Goal: Task Accomplishment & Management: Manage account settings

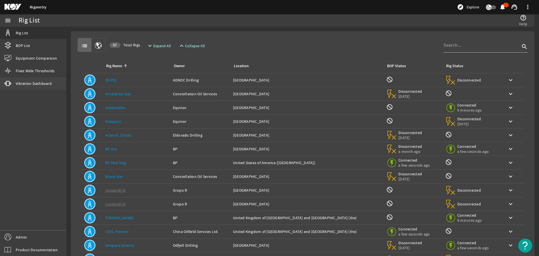
click at [33, 83] on span "Vibration Dashboard" at bounding box center [34, 84] width 36 height 6
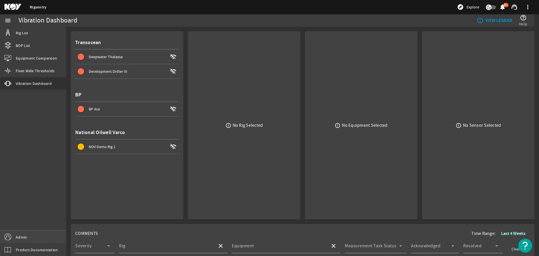
click at [39, 236] on link "Admin" at bounding box center [33, 237] width 66 height 13
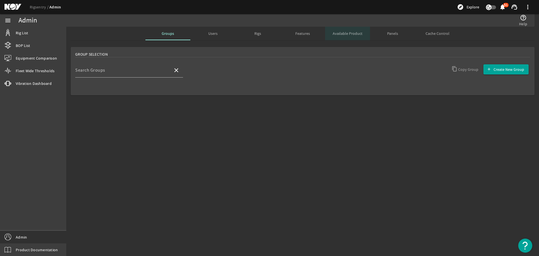
click at [329, 36] on div "Available Product" at bounding box center [347, 33] width 45 height 13
click at [148, 73] on input "Search Rigs" at bounding box center [121, 72] width 93 height 7
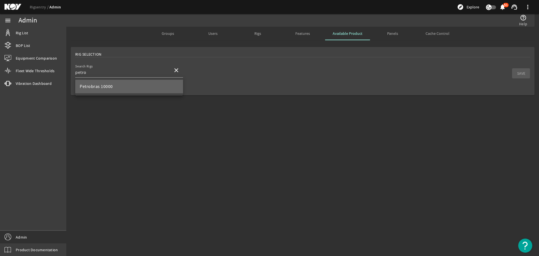
click at [142, 84] on mat-option "Petrobras 10000" at bounding box center [129, 86] width 108 height 13
type input "Petrobras 10000"
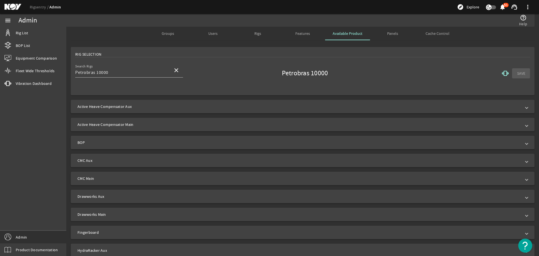
click at [502, 72] on mat-icon "vibration" at bounding box center [505, 73] width 7 height 7
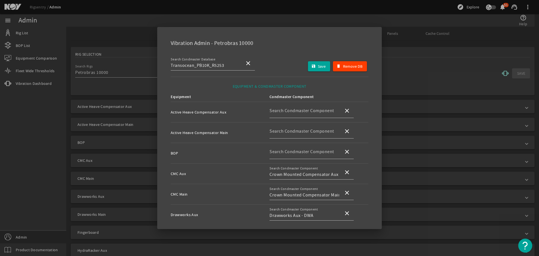
click at [399, 61] on div at bounding box center [269, 128] width 539 height 256
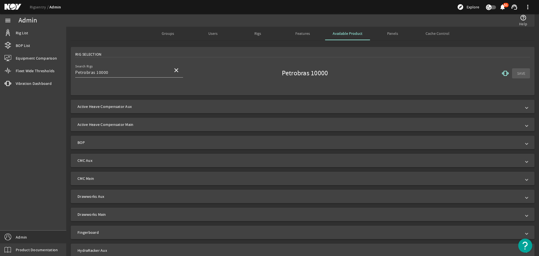
click at [197, 109] on span "Active Heave Compensator Aux" at bounding box center [302, 107] width 448 height 6
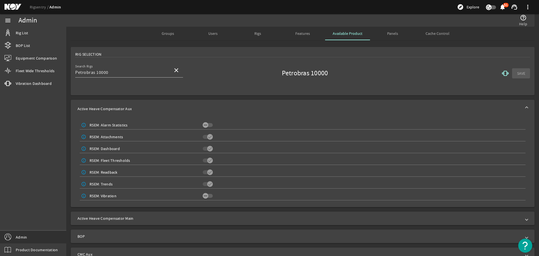
click at [209, 97] on rigsentry-mat-card "Rig Selection Search Rigs Petrobras 10000 close Petrobras 10000 vibration SAVE" at bounding box center [302, 71] width 473 height 53
click at [209, 103] on mat-expansion-panel-header "Active Heave Compensator Aux" at bounding box center [303, 109] width 464 height 18
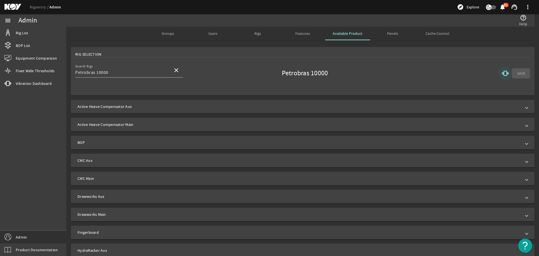
click at [507, 75] on span at bounding box center [505, 73] width 13 height 13
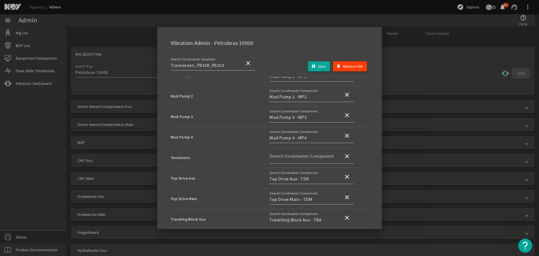
scroll to position [316, 0]
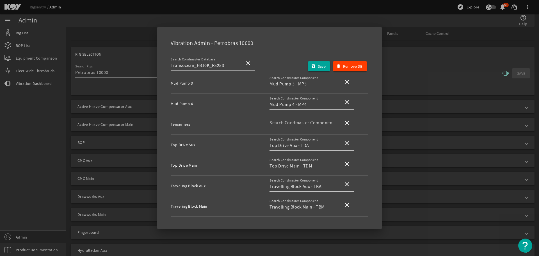
click at [446, 70] on div at bounding box center [269, 128] width 539 height 256
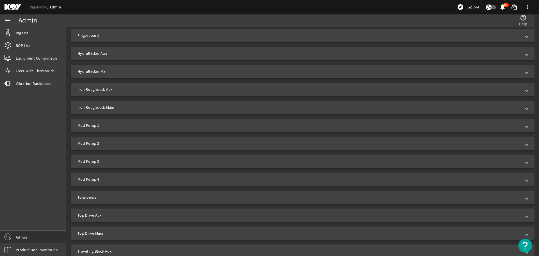
scroll to position [221, 0]
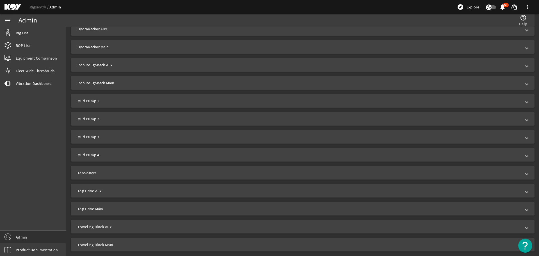
click at [121, 208] on span "Top Drive Main" at bounding box center [302, 209] width 448 height 6
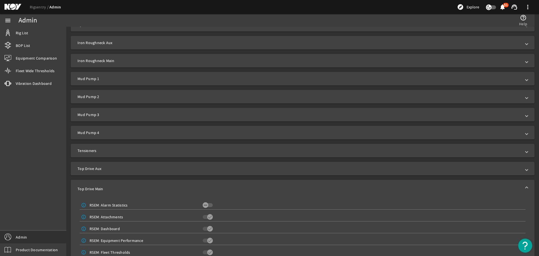
scroll to position [339, 0]
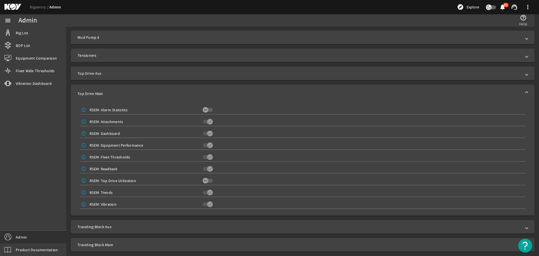
click at [209, 98] on mat-expansion-panel-header "Top Drive Main" at bounding box center [303, 94] width 464 height 18
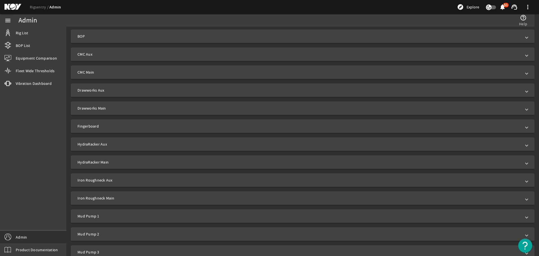
scroll to position [0, 0]
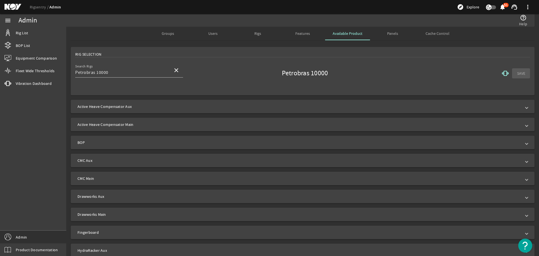
click at [167, 32] on span "Groups" at bounding box center [168, 33] width 12 height 4
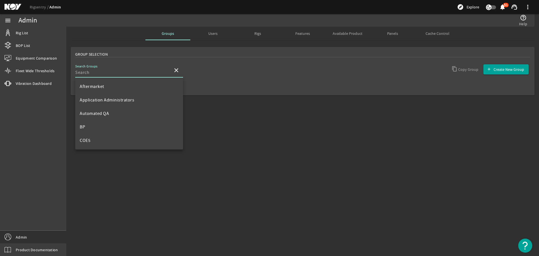
click at [128, 71] on input "Search Groups" at bounding box center [121, 72] width 93 height 7
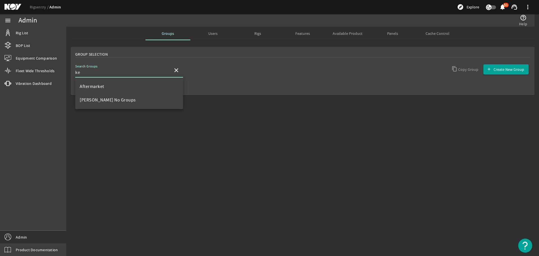
type input "k"
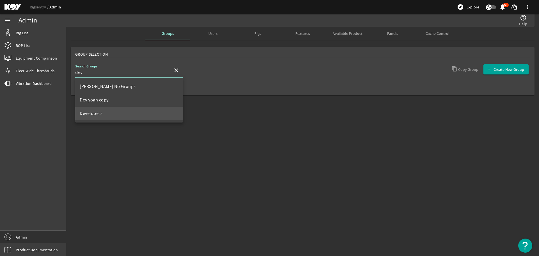
click at [108, 115] on mat-option "Developers" at bounding box center [129, 113] width 108 height 13
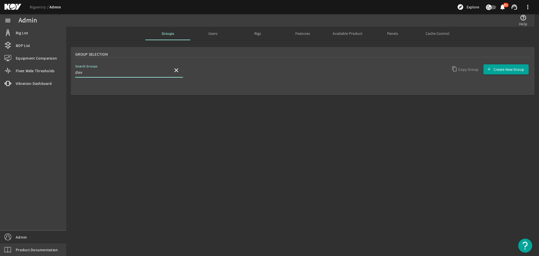
type input "Developers"
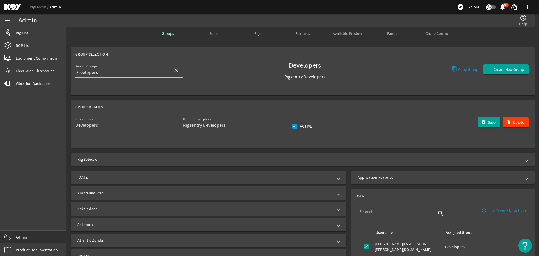
drag, startPoint x: 394, startPoint y: 213, endPoint x: 394, endPoint y: 202, distance: 11.2
click at [393, 211] on input at bounding box center [398, 211] width 76 height 7
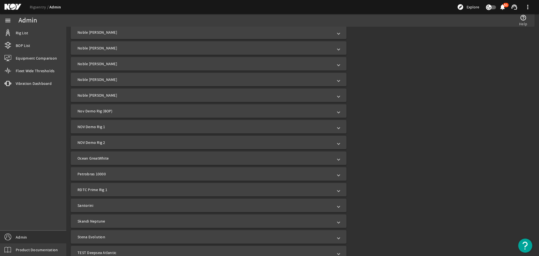
type input "kei"
click at [133, 178] on mat-expansion-panel-header "Petrobras 10000" at bounding box center [209, 173] width 276 height 13
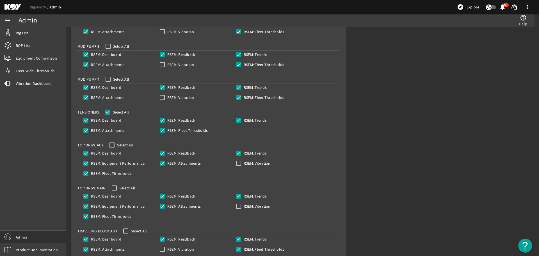
scroll to position [1404, 0]
click at [236, 205] on input "RSEM: Vibration" at bounding box center [239, 206] width 8 height 8
checkbox input "true"
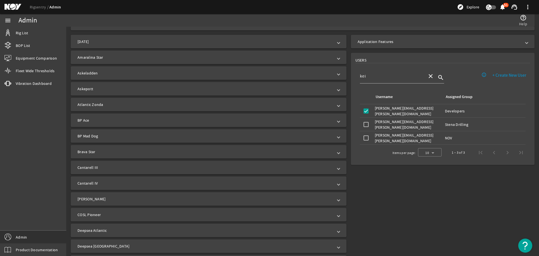
scroll to position [0, 0]
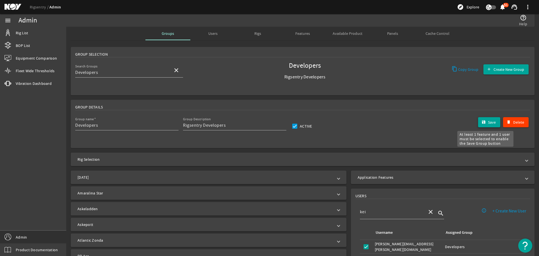
click at [478, 120] on span "submit" at bounding box center [489, 121] width 22 height 13
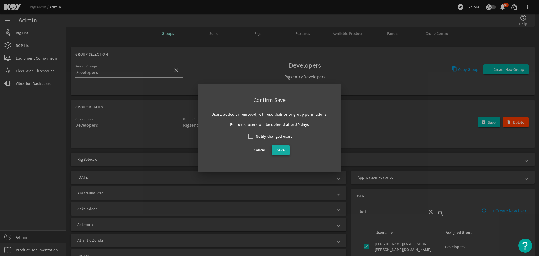
click at [278, 156] on span at bounding box center [281, 149] width 18 height 13
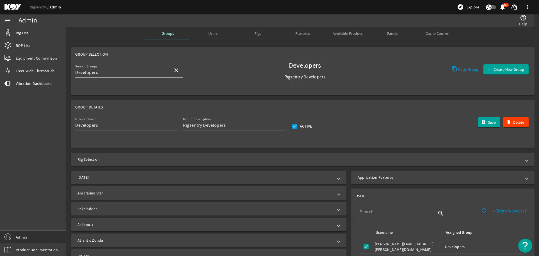
click at [351, 33] on span "Available Product" at bounding box center [348, 33] width 30 height 4
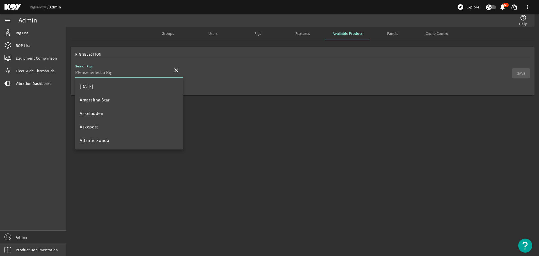
click at [141, 74] on input "Search Rigs" at bounding box center [121, 72] width 93 height 7
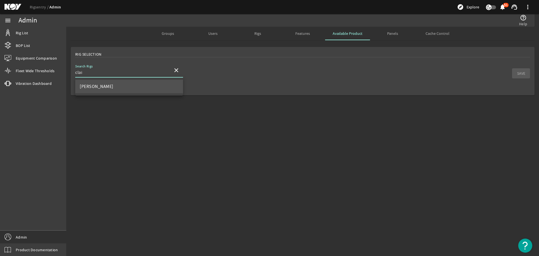
type input "clai"
click at [145, 90] on mat-option "[PERSON_NAME]" at bounding box center [129, 86] width 108 height 13
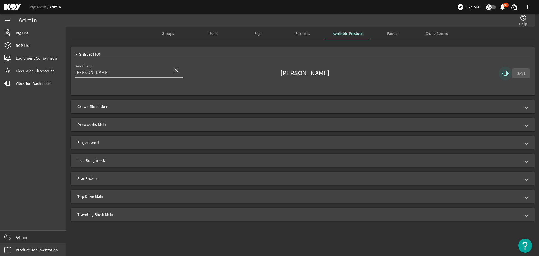
click at [503, 73] on mat-icon "vibration" at bounding box center [505, 73] width 7 height 7
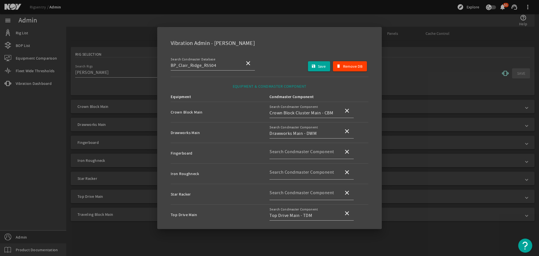
click at [389, 58] on div at bounding box center [269, 128] width 539 height 256
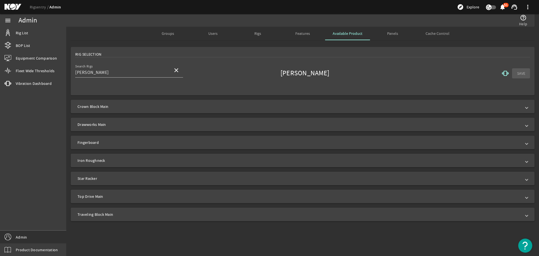
click at [176, 35] on div "Groups" at bounding box center [167, 33] width 45 height 13
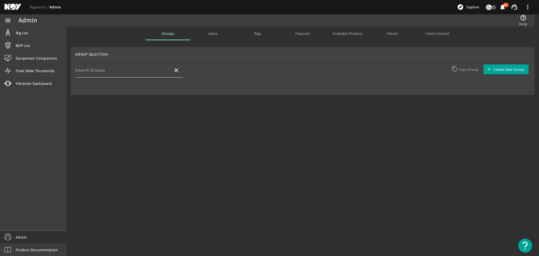
click at [130, 72] on input "Search Groups" at bounding box center [121, 72] width 93 height 7
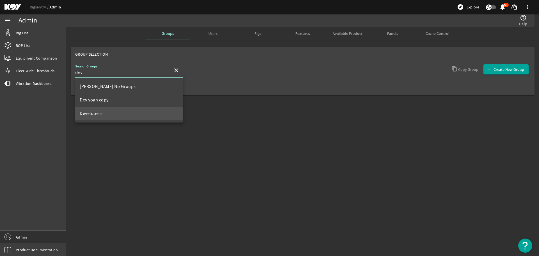
type input "dev"
click at [128, 110] on mat-option "Developers" at bounding box center [129, 113] width 108 height 13
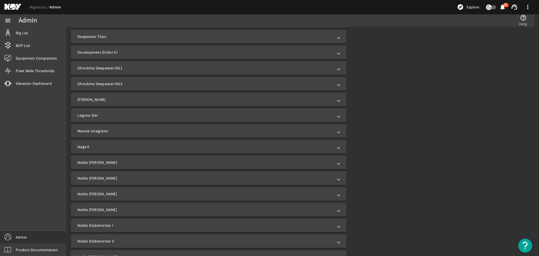
scroll to position [827, 0]
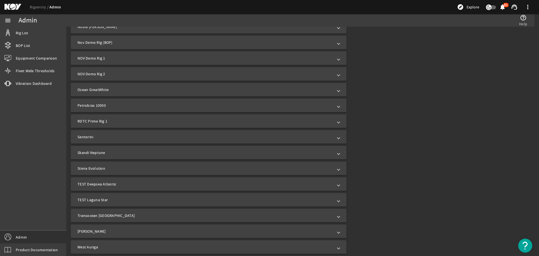
click at [158, 104] on mat-panel-title "Petrobras 10000" at bounding box center [206, 106] width 256 height 6
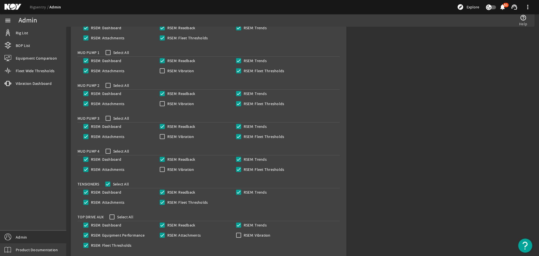
scroll to position [1332, 0]
click at [162, 105] on input "RSEM: Vibration" at bounding box center [162, 104] width 8 height 8
checkbox input "true"
click at [163, 171] on input "RSEM: Vibration" at bounding box center [162, 170] width 8 height 8
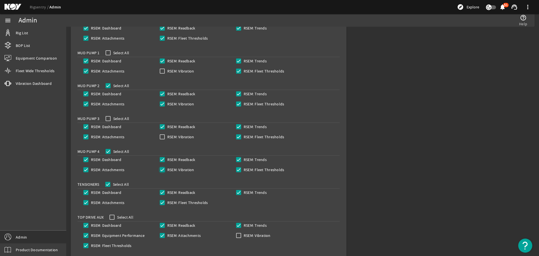
checkbox input "true"
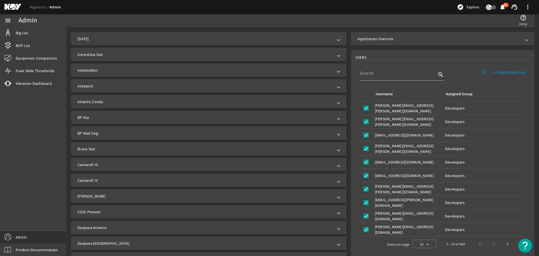
scroll to position [0, 0]
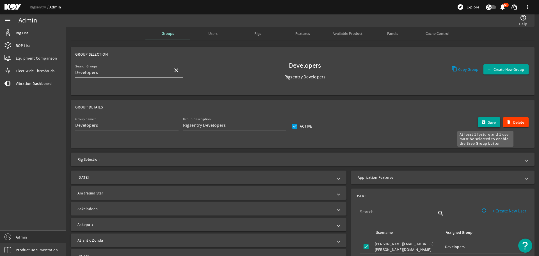
click at [482, 124] on span "submit" at bounding box center [489, 121] width 22 height 13
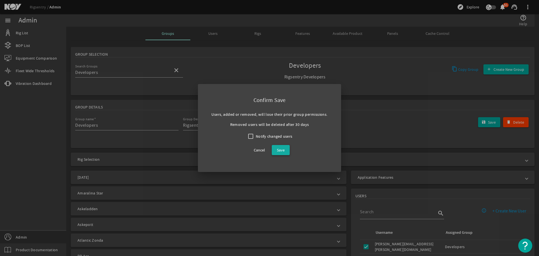
click at [284, 147] on span "Save" at bounding box center [281, 150] width 8 height 7
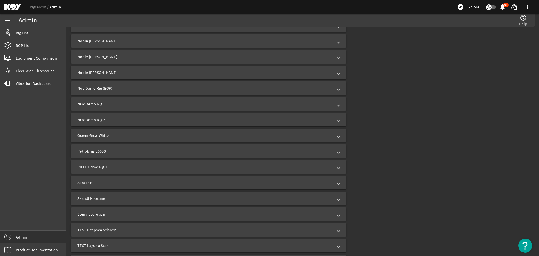
scroll to position [815, 0]
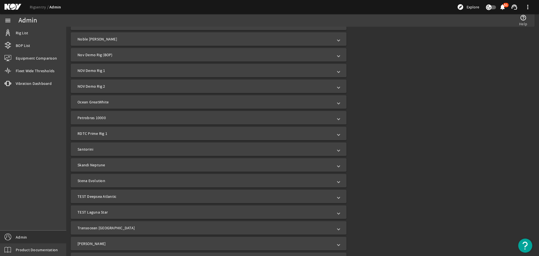
click at [234, 120] on mat-panel-title "Petrobras 10000" at bounding box center [206, 118] width 256 height 6
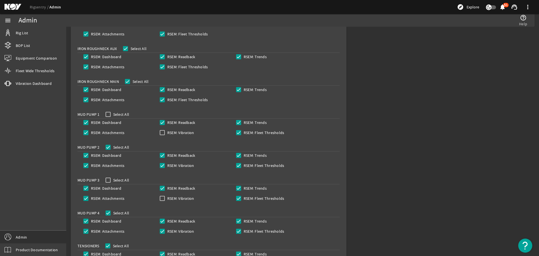
scroll to position [1320, 0]
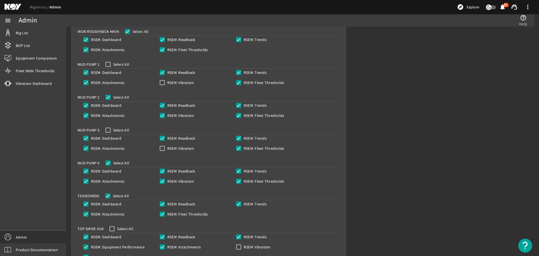
click at [173, 116] on label "RSEM: Vibration" at bounding box center [180, 116] width 28 height 6
click at [166, 116] on input "RSEM: Vibration" at bounding box center [162, 116] width 8 height 8
checkbox input "false"
click at [168, 180] on label "RSEM: Vibration" at bounding box center [180, 181] width 28 height 6
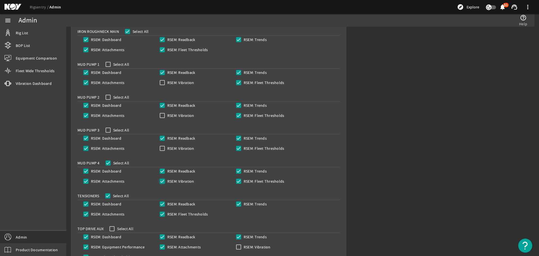
click at [166, 180] on input "RSEM: Vibration" at bounding box center [162, 181] width 8 height 8
checkbox input "false"
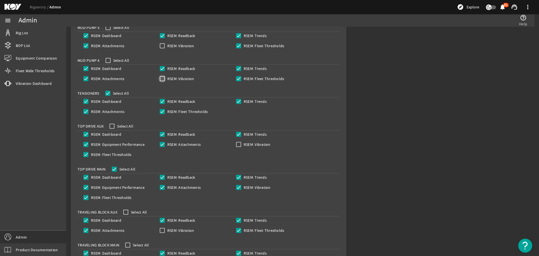
scroll to position [1433, 0]
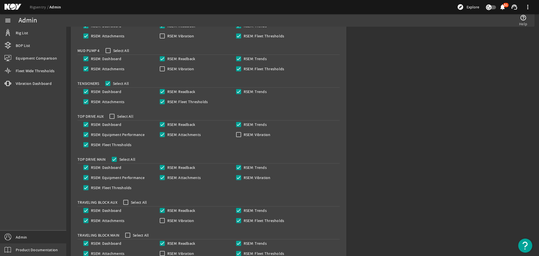
click at [264, 176] on label "RSEM: Vibration" at bounding box center [257, 178] width 28 height 6
click at [243, 176] on input "RSEM: Vibration" at bounding box center [239, 178] width 8 height 8
checkbox input "false"
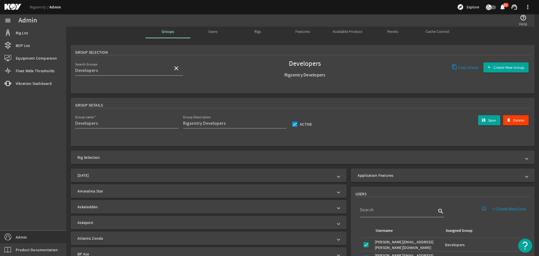
scroll to position [0, 0]
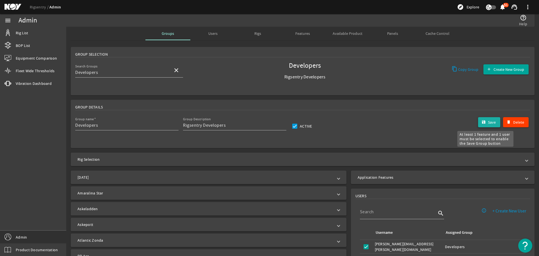
click at [483, 126] on span "submit" at bounding box center [489, 121] width 22 height 13
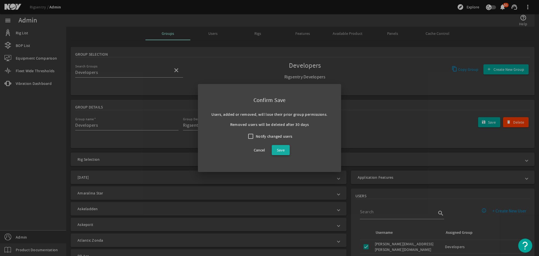
click at [287, 147] on span at bounding box center [281, 149] width 18 height 13
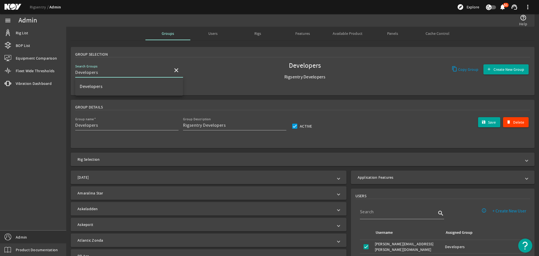
click at [125, 74] on input "Developers" at bounding box center [121, 72] width 93 height 7
click at [215, 74] on div "Search Groups Developers close Developers Rigsentry Developers Copy Group Creat…" at bounding box center [302, 73] width 455 height 21
click at [142, 73] on input "Developers" at bounding box center [121, 72] width 93 height 7
click at [336, 35] on span "Available Product" at bounding box center [348, 33] width 30 height 4
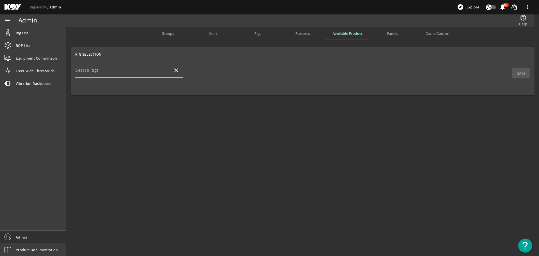
click at [134, 71] on input "Search Rigs" at bounding box center [121, 72] width 93 height 7
click at [126, 85] on mat-option "Clair Ridge" at bounding box center [129, 86] width 108 height 13
type input "Clair Ridge"
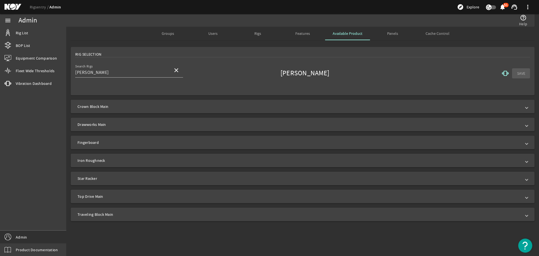
click at [166, 106] on span "Crown Block Main" at bounding box center [302, 107] width 448 height 6
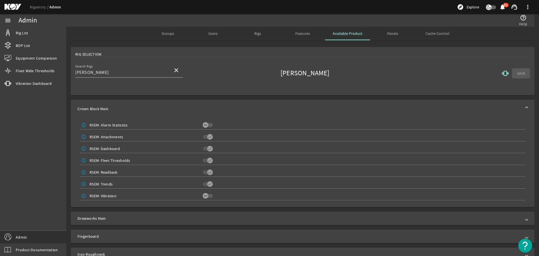
click at [166, 106] on span "Crown Block Main" at bounding box center [302, 109] width 448 height 6
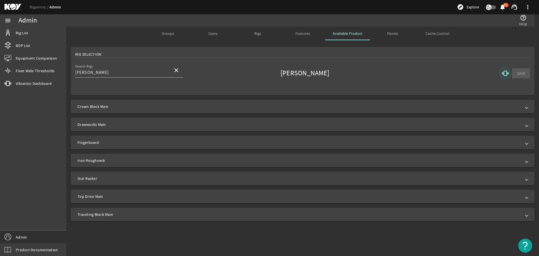
click at [504, 70] on mat-icon "vibration" at bounding box center [505, 73] width 7 height 7
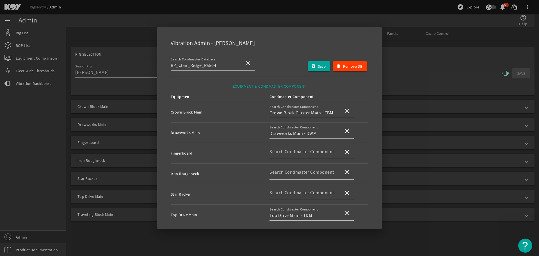
click at [394, 58] on div at bounding box center [269, 128] width 539 height 256
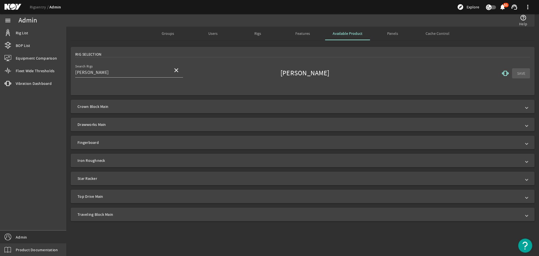
click at [162, 36] on span "Groups" at bounding box center [168, 33] width 12 height 13
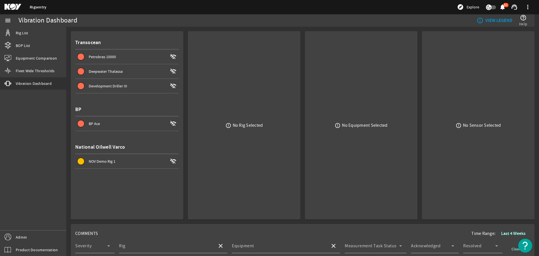
click at [107, 55] on span "Petrobras 10000" at bounding box center [102, 56] width 27 height 5
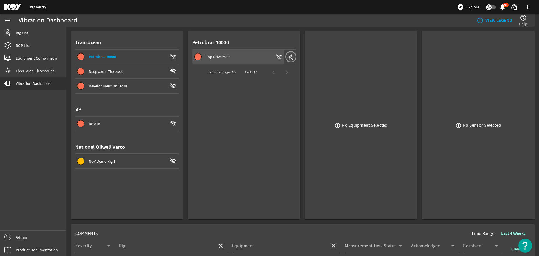
click at [229, 58] on span "Top Drive Main" at bounding box center [218, 56] width 25 height 5
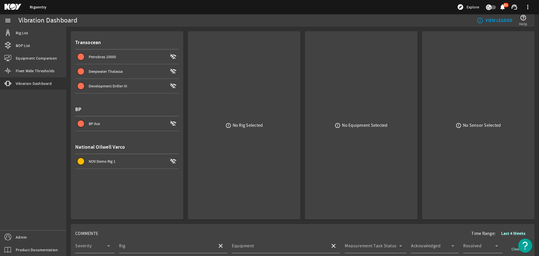
click at [138, 56] on div "Petrobras 10000" at bounding box center [128, 57] width 79 height 6
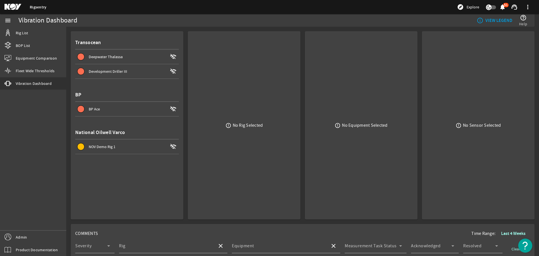
click at [184, 91] on rigsentry-mat-card "error_outline No Rig Selected" at bounding box center [241, 123] width 117 height 193
click at [247, 71] on div "error_outline No Rig Selected" at bounding box center [244, 125] width 104 height 179
click at [237, 110] on div "error_outline No Rig Selected" at bounding box center [244, 125] width 104 height 179
click at [238, 109] on div "error_outline No Rig Selected" at bounding box center [244, 125] width 104 height 179
click at [240, 112] on div "error_outline No Rig Selected" at bounding box center [244, 125] width 104 height 179
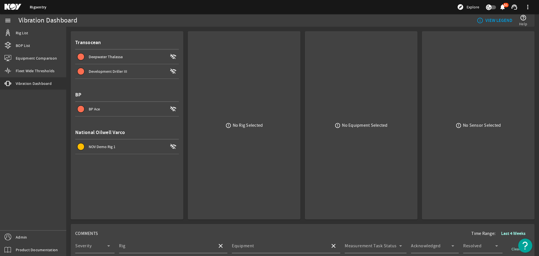
click at [247, 109] on div "error_outline No Rig Selected" at bounding box center [244, 125] width 104 height 179
click at [238, 116] on div "error_outline No Rig Selected" at bounding box center [244, 125] width 104 height 179
click at [247, 116] on div "error_outline No Rig Selected" at bounding box center [244, 125] width 104 height 179
click at [240, 115] on div "error_outline No Rig Selected" at bounding box center [244, 125] width 104 height 179
click at [253, 116] on div "error_outline No Rig Selected" at bounding box center [244, 125] width 104 height 179
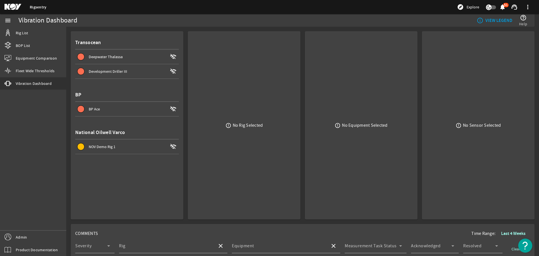
click at [239, 117] on div "error_outline No Rig Selected" at bounding box center [244, 125] width 104 height 179
click at [246, 117] on div "error_outline No Rig Selected" at bounding box center [244, 125] width 104 height 179
click at [239, 115] on div "error_outline No Rig Selected" at bounding box center [244, 125] width 104 height 179
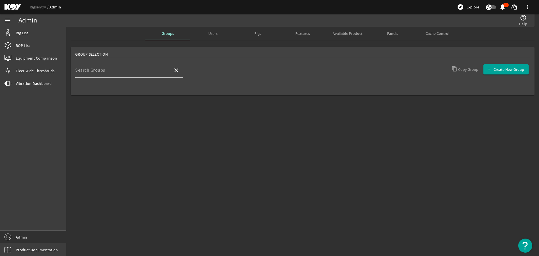
click at [137, 69] on div "Search Groups" at bounding box center [121, 70] width 93 height 15
type input "c"
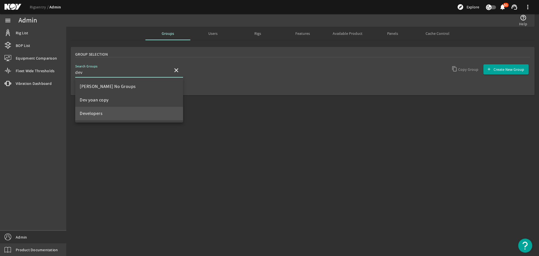
click at [128, 114] on mat-option "Developers" at bounding box center [129, 113] width 108 height 13
type input "Developers"
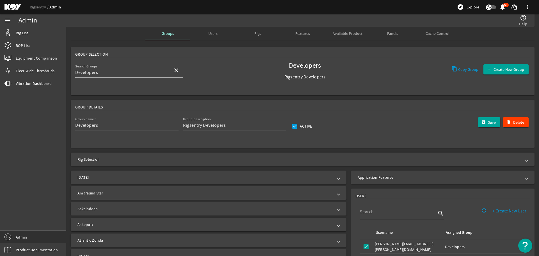
click at [392, 216] on div at bounding box center [398, 211] width 76 height 15
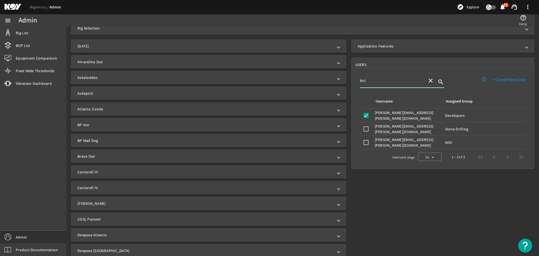
scroll to position [140, 0]
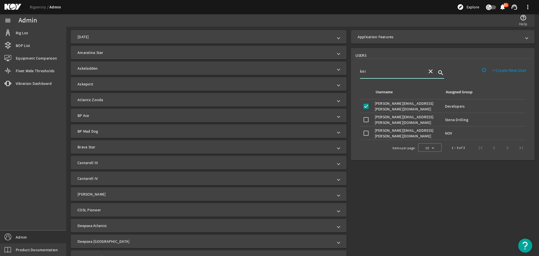
type input "kei"
click at [145, 197] on mat-expansion-panel-header "[PERSON_NAME]" at bounding box center [209, 193] width 276 height 13
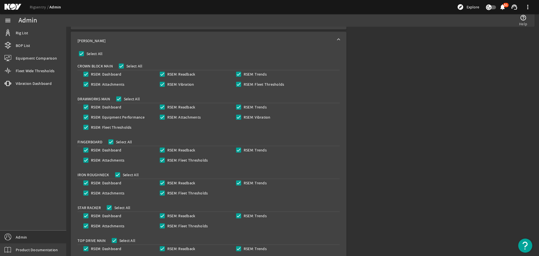
scroll to position [309, 0]
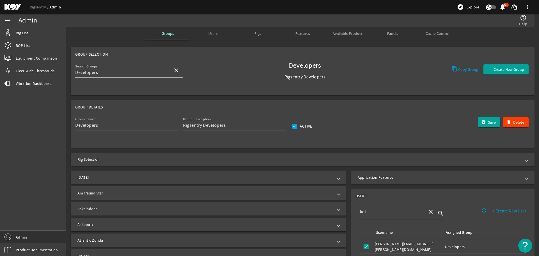
click at [41, 123] on div "menu Rig List BOP List Equipment Comparison Fleet Wide Thresholds vibration Vib…" at bounding box center [33, 135] width 66 height 242
click at [50, 85] on span "Vibration Dashboard" at bounding box center [34, 84] width 36 height 6
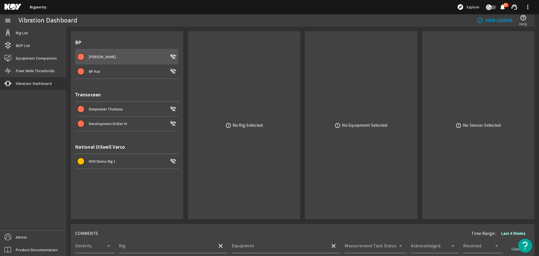
click at [103, 56] on span "[PERSON_NAME]" at bounding box center [102, 56] width 27 height 5
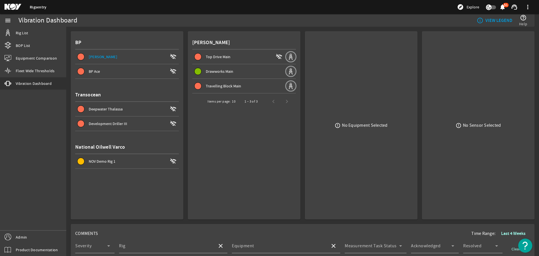
click at [224, 31] on rigsentry-mat-card "Clair Ridge Top Drive Main wifi_off Drawworks Main Travelling Block Main Items …" at bounding box center [241, 123] width 117 height 193
click at [231, 55] on div "Top Drive Main" at bounding box center [240, 57] width 68 height 6
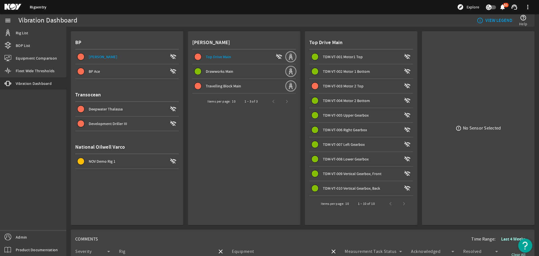
click at [335, 58] on span "TDM-VT-001 Motor1 Top" at bounding box center [343, 56] width 40 height 5
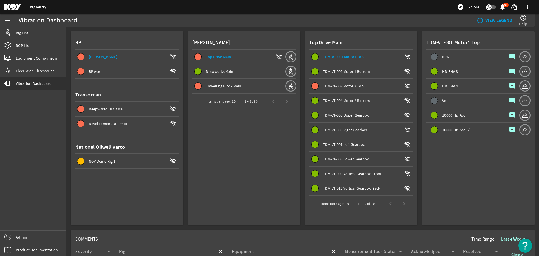
click at [184, 29] on rigsentry-mat-card "Clair Ridge Top Drive Main wifi_off Drawworks Main Travelling Block Main Items …" at bounding box center [241, 126] width 117 height 198
click at [183, 30] on rigsentry-mat-card "Clair Ridge Top Drive Main wifi_off Drawworks Main Travelling Block Main Items …" at bounding box center [241, 126] width 117 height 198
click at [183, 30] on rigsentry-mat-card "[PERSON_NAME] Top Drive Main wifi_off Drawworks Main Travelling Block Main Item…" at bounding box center [241, 126] width 117 height 198
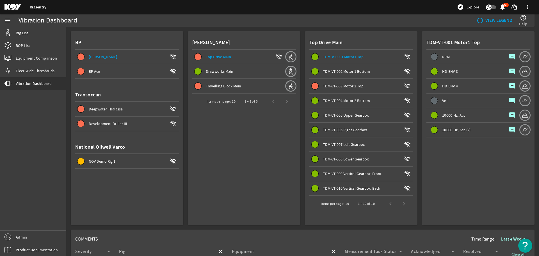
click at [301, 28] on rigsentry-mat-card "Top Drive Main TDM-VT-001 Motor1 Top wifi_off TDM-VT-002 Motor 1 Bottom wifi_of…" at bounding box center [359, 126] width 117 height 198
click at [301, 30] on rigsentry-mat-card "Top Drive Main TDM-VT-001 Motor1 Top wifi_off TDM-VT-002 Motor 1 Bottom wifi_of…" at bounding box center [359, 126] width 117 height 198
click at [301, 31] on rigsentry-mat-card "Top Drive Main TDM-VT-001 Motor1 Top wifi_off TDM-VT-002 Motor 1 Bottom wifi_of…" at bounding box center [359, 126] width 117 height 198
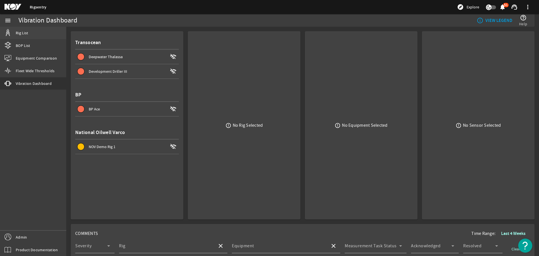
click at [33, 36] on link "Rig List" at bounding box center [33, 33] width 66 height 12
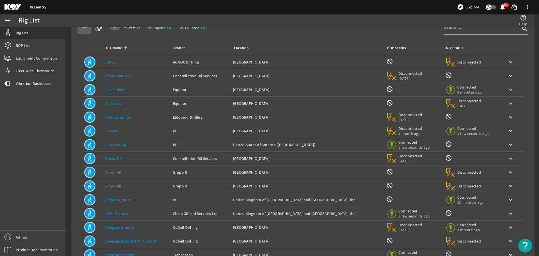
scroll to position [28, 0]
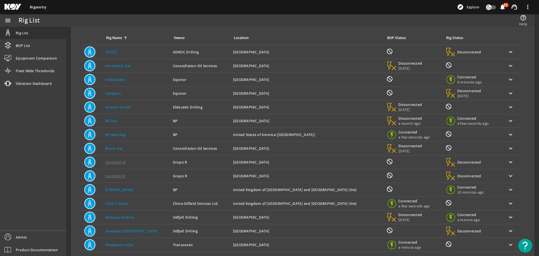
click at [138, 188] on div "Rig Name: [PERSON_NAME]" at bounding box center [136, 190] width 63 height 6
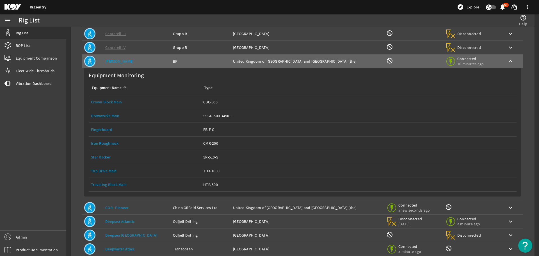
scroll to position [188, 0]
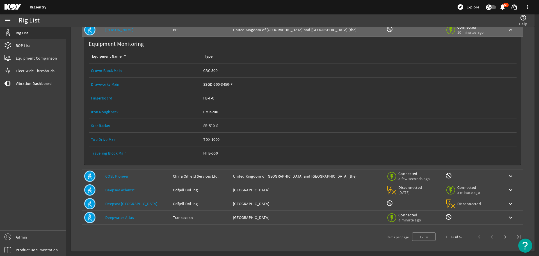
click at [121, 138] on div "Equipment Name: Top Drive Main" at bounding box center [145, 140] width 108 height 6
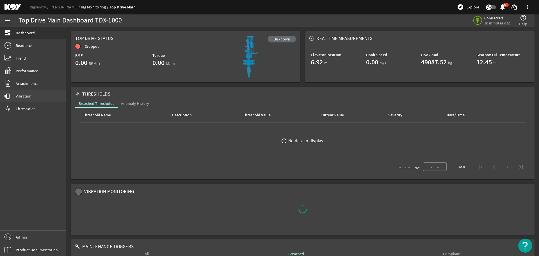
click at [29, 92] on link "vibration Vibration" at bounding box center [33, 96] width 66 height 12
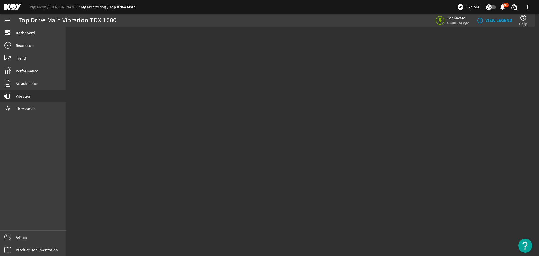
click at [237, 59] on mat-sidenav-content "Top Drive Main Vibration TDX-1000 Connected a minute ago info_outline VIEW LEGE…" at bounding box center [302, 141] width 473 height 229
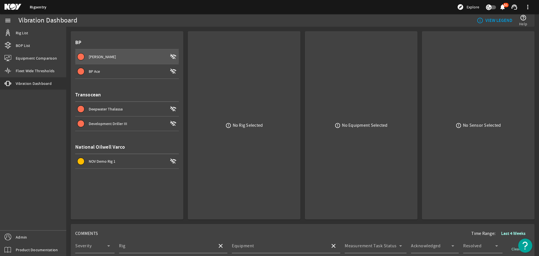
click at [138, 53] on span at bounding box center [127, 56] width 104 height 13
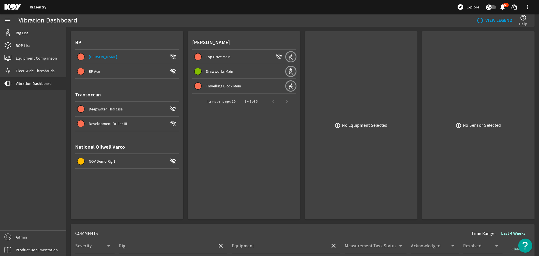
click at [67, 108] on rigsentry-mat-card "BP [PERSON_NAME] wifi_off BP Ace wifi_off Transocean Deepwater Thalassa wifi_of…" at bounding box center [124, 123] width 117 height 193
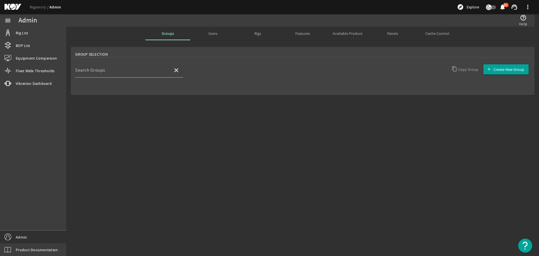
click at [335, 33] on span "Available Product" at bounding box center [348, 33] width 30 height 4
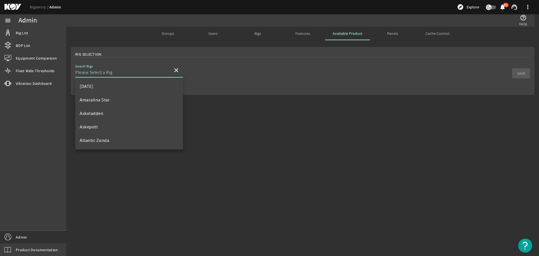
click at [110, 69] on input "Search Rigs" at bounding box center [121, 72] width 93 height 7
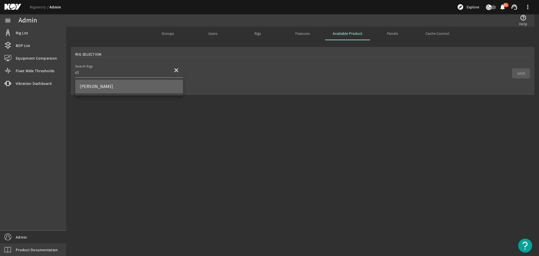
click at [112, 84] on mat-option "[PERSON_NAME]" at bounding box center [129, 86] width 108 height 13
type input "[PERSON_NAME]"
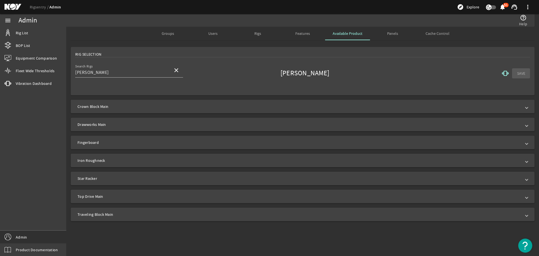
click at [144, 101] on mat-expansion-panel-header "Crown Block Main" at bounding box center [303, 106] width 464 height 13
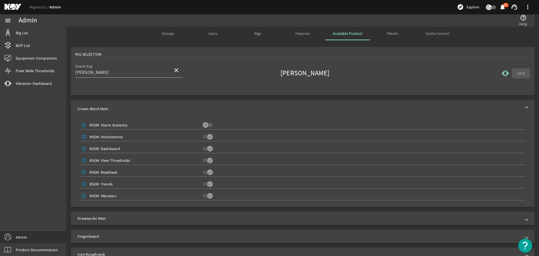
click at [502, 74] on mat-icon "vibration" at bounding box center [505, 73] width 7 height 7
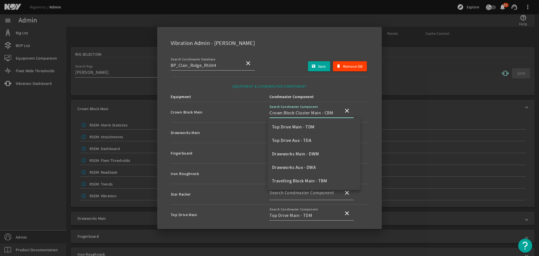
click at [324, 115] on input "Crown Block Cluster Main - CBM" at bounding box center [305, 113] width 70 height 7
click at [324, 114] on input "Crown Block Cluster Main - CBM" at bounding box center [305, 113] width 70 height 7
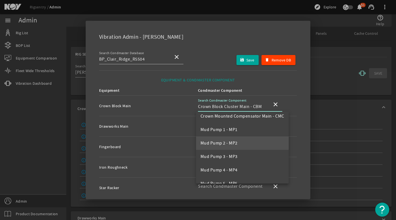
scroll to position [84, 0]
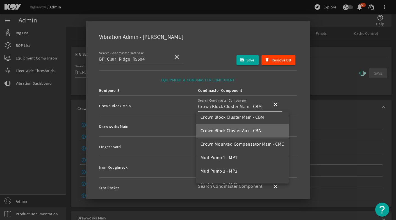
click at [250, 132] on span "Crown Block Cluster Aux - CBA" at bounding box center [231, 131] width 61 height 6
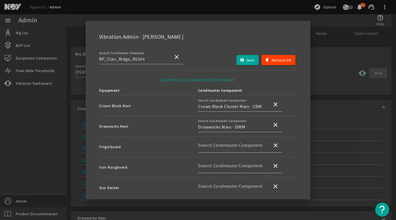
type input "Crown Block Cluster Aux - CBA"
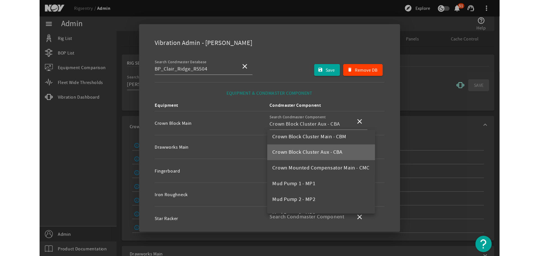
scroll to position [0, 0]
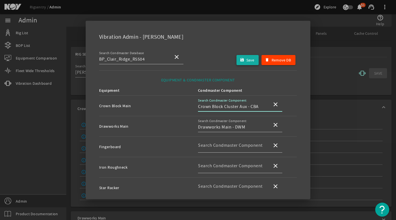
click at [246, 60] on span "Save" at bounding box center [250, 60] width 8 height 7
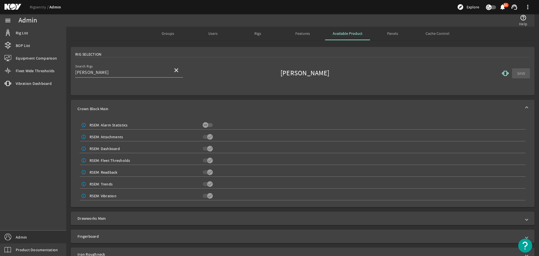
click at [502, 76] on mat-icon "vibration" at bounding box center [505, 73] width 7 height 7
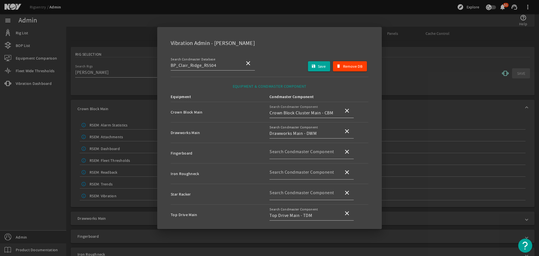
click at [327, 116] on input "Crown Block Cluster Main - CBM" at bounding box center [305, 113] width 70 height 7
drag, startPoint x: 333, startPoint y: 113, endPoint x: 266, endPoint y: 112, distance: 66.6
click at [266, 113] on tr "Crown Block Main Search Condmaster Component Crown Block Cluster Main - CBM clo…" at bounding box center [270, 112] width 198 height 21
click at [304, 124] on span "Crown Block Cluster Aux - CBA" at bounding box center [302, 127] width 61 height 6
type input "Crown Block Cluster Aux - CBA"
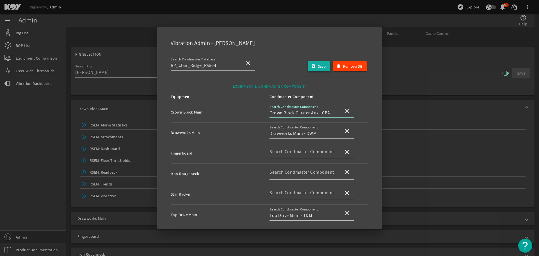
click at [320, 69] on span "Save" at bounding box center [322, 66] width 8 height 7
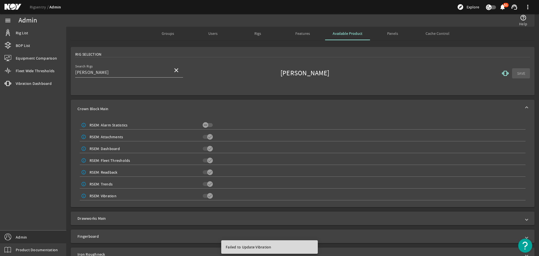
click at [291, 96] on rigsentry-mat-card "Rig Selection Search Rigs [PERSON_NAME] close [PERSON_NAME] vibration SAVE" at bounding box center [302, 71] width 473 height 53
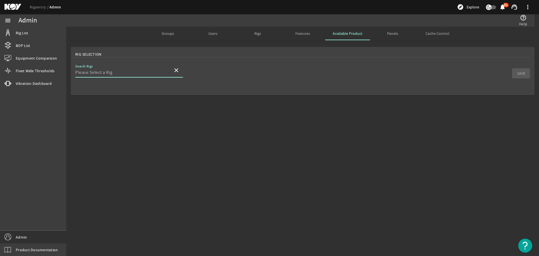
click at [157, 71] on input "Search Rigs" at bounding box center [121, 72] width 93 height 7
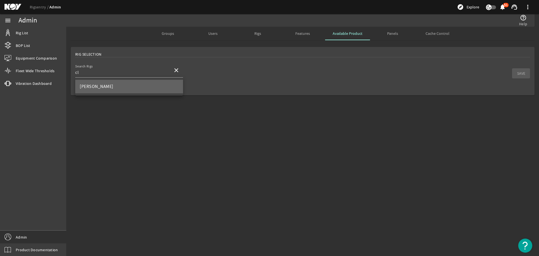
click at [151, 85] on mat-option "[PERSON_NAME]" at bounding box center [129, 86] width 108 height 13
type input "[PERSON_NAME]"
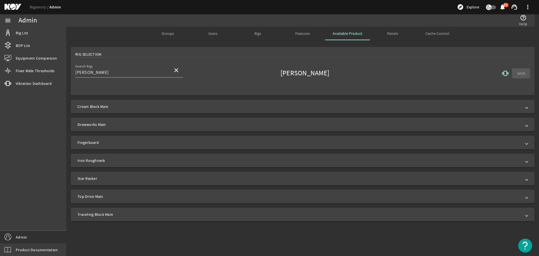
click at [503, 73] on mat-icon "vibration" at bounding box center [505, 73] width 7 height 7
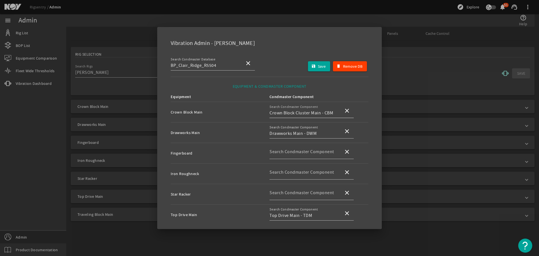
click at [339, 111] on div "close" at bounding box center [346, 110] width 15 height 13
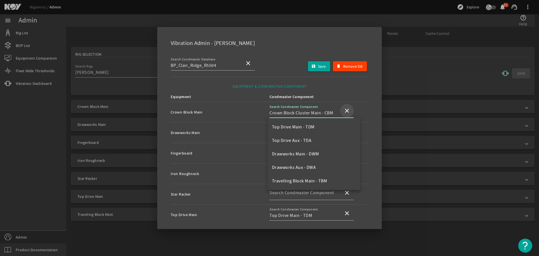
click at [344, 110] on mat-icon "close" at bounding box center [347, 110] width 7 height 7
click at [319, 112] on input "Search Condmaster Component" at bounding box center [305, 113] width 70 height 7
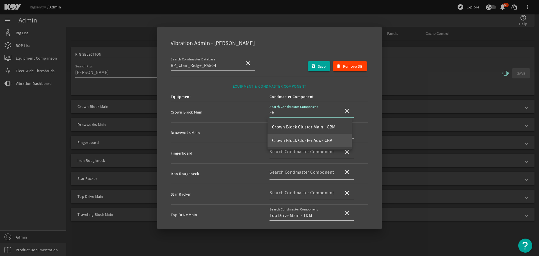
click at [322, 137] on span "Crown Block Cluster Aux - CBA" at bounding box center [302, 140] width 61 height 7
type input "Crown Block Cluster Aux - CBA"
click at [316, 70] on span "submit" at bounding box center [319, 66] width 22 height 13
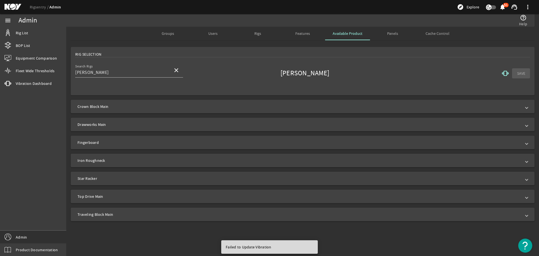
click at [276, 229] on mat-sidenav-content "Admin help_outline Help Groups Users Rigs Features Available Product Panels Cac…" at bounding box center [302, 141] width 473 height 229
click at [326, 54] on div "Rig Selection" at bounding box center [302, 54] width 455 height 6
click at [505, 72] on mat-icon "vibration" at bounding box center [505, 73] width 7 height 7
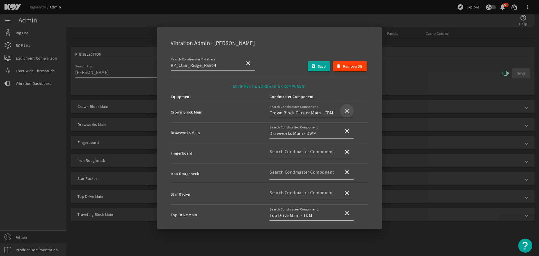
click at [340, 112] on span at bounding box center [346, 110] width 13 height 13
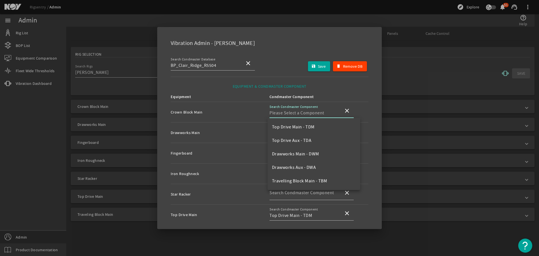
click at [317, 114] on input "Search Condmaster Component" at bounding box center [305, 113] width 70 height 7
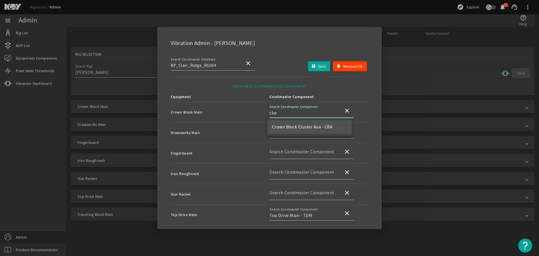
click at [311, 124] on span "Crown Block Cluster Aux - CBA" at bounding box center [302, 127] width 61 height 7
type input "Crown Block Cluster Aux - CBA"
click at [319, 65] on span "Save" at bounding box center [322, 66] width 8 height 7
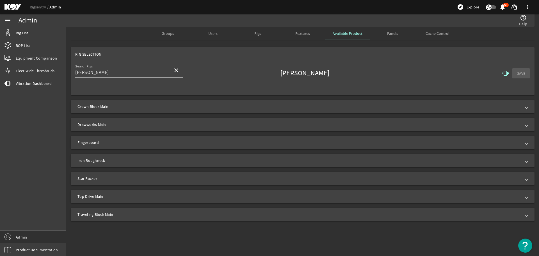
click at [426, 62] on mat-card "Rig Selection Search Rigs Clair Ridge close Clair Ridge vibration SAVE" at bounding box center [303, 71] width 464 height 48
click at [506, 72] on mat-icon "vibration" at bounding box center [505, 73] width 7 height 7
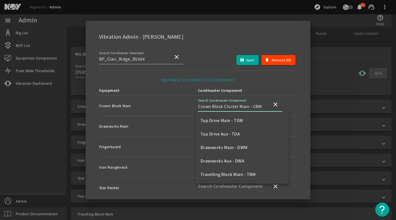
drag, startPoint x: 259, startPoint y: 107, endPoint x: 250, endPoint y: 106, distance: 9.3
click at [250, 106] on input "Crown Block Cluster Main - CBM" at bounding box center [233, 106] width 70 height 7
click at [242, 73] on div "EQUIPMENT & CONDMASTER COMPONENT" at bounding box center [198, 78] width 198 height 15
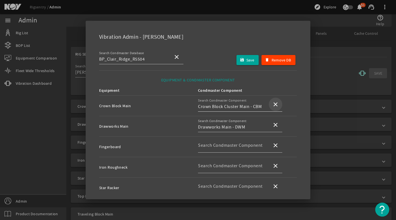
click at [278, 102] on span at bounding box center [275, 104] width 13 height 13
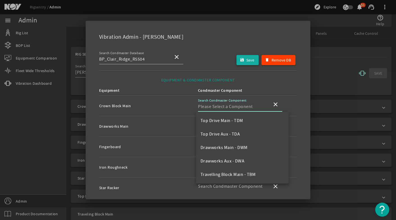
click at [246, 62] on span "Save" at bounding box center [250, 60] width 8 height 7
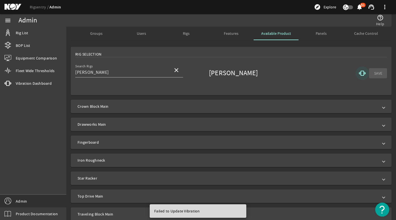
click at [359, 72] on mat-icon "vibration" at bounding box center [362, 73] width 7 height 7
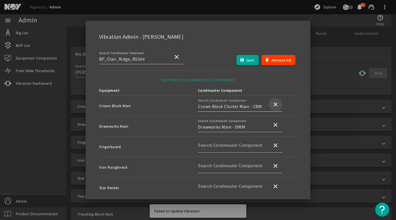
click at [273, 105] on mat-icon "close" at bounding box center [275, 104] width 7 height 7
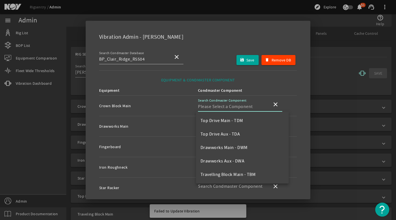
click at [259, 104] on input "Search Condmaster Component" at bounding box center [233, 106] width 70 height 7
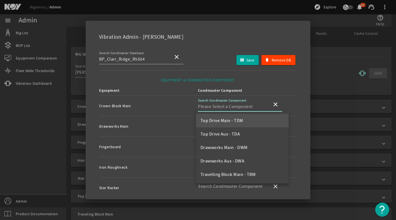
click at [245, 122] on mat-option "Top Drive Main - TDM" at bounding box center [242, 120] width 93 height 13
type input "Top Drive Main - TDM"
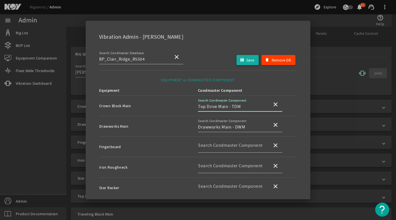
click at [242, 63] on span "submit" at bounding box center [248, 59] width 22 height 13
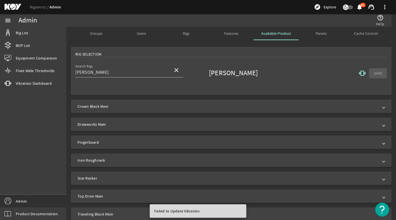
click at [359, 71] on mat-icon "vibration" at bounding box center [362, 73] width 7 height 7
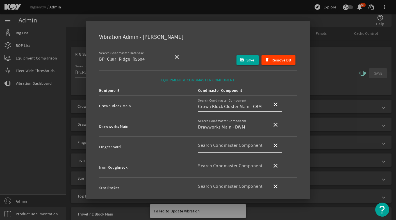
click at [264, 103] on input "Crown Block Cluster Main - CBM" at bounding box center [233, 106] width 70 height 7
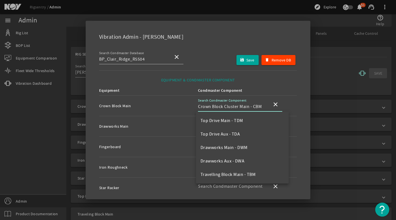
drag, startPoint x: 258, startPoint y: 104, endPoint x: 175, endPoint y: 103, distance: 82.6
click at [175, 103] on tr "Crown Block Main Search Condmaster Component Crown Block Cluster Main - CBM clo…" at bounding box center [198, 106] width 198 height 21
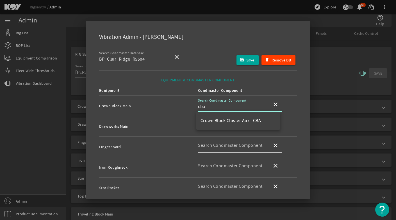
click at [226, 117] on mat-option "Crown Block Cluster Aux - CBA" at bounding box center [238, 120] width 84 height 13
type input "Crown Block Cluster Aux - CBA"
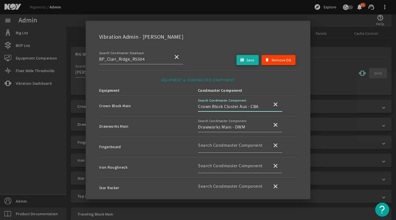
click at [240, 62] on span "submit" at bounding box center [248, 59] width 22 height 13
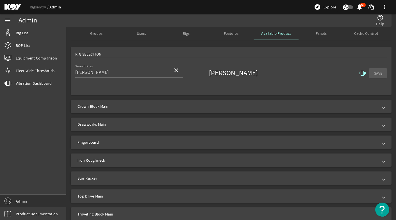
click at [359, 72] on mat-icon "vibration" at bounding box center [362, 73] width 7 height 7
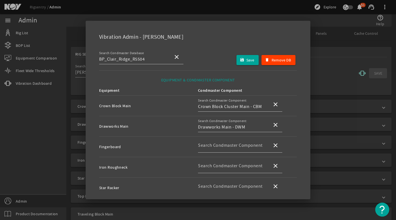
click at [326, 68] on div at bounding box center [198, 110] width 396 height 220
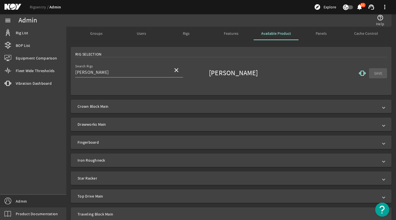
click at [196, 73] on div "Search Rigs Clair Ridge close Clair Ridge vibration SAVE" at bounding box center [231, 73] width 312 height 21
click at [359, 73] on mat-icon "vibration" at bounding box center [362, 73] width 7 height 7
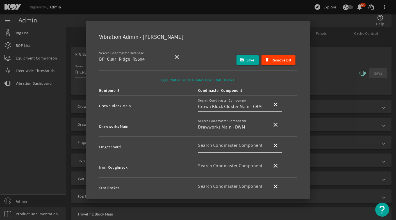
drag, startPoint x: 238, startPoint y: 80, endPoint x: 152, endPoint y: 80, distance: 86.5
click at [152, 80] on div "EQUIPMENT & CONDMASTER COMPONENT" at bounding box center [198, 78] width 198 height 15
click at [160, 78] on div "EQUIPMENT & CONDMASTER COMPONENT" at bounding box center [198, 78] width 198 height 15
click at [150, 79] on div "EQUIPMENT & CONDMASTER COMPONENT" at bounding box center [198, 78] width 198 height 15
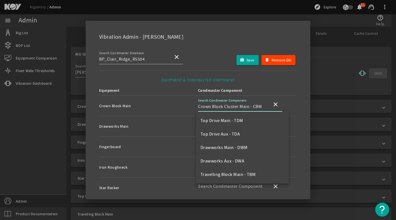
click at [258, 107] on input "Crown Block Cluster Main - CBM" at bounding box center [233, 106] width 70 height 7
click at [251, 105] on input "Crown Block Cluster Main - CBM" at bounding box center [233, 106] width 70 height 7
click at [251, 89] on th "Condmaster Component" at bounding box center [247, 91] width 99 height 10
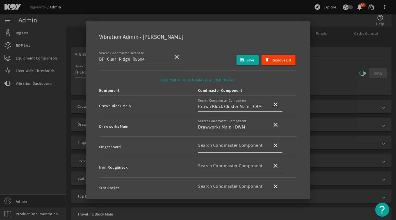
click at [200, 82] on div "EQUIPMENT & CONDMASTER COMPONENT" at bounding box center [198, 78] width 198 height 15
click at [194, 81] on div "EQUIPMENT & CONDMASTER COMPONENT" at bounding box center [198, 78] width 198 height 15
click at [197, 28] on div "Vibration Admin - Clair Ridge" at bounding box center [197, 36] width 211 height 17
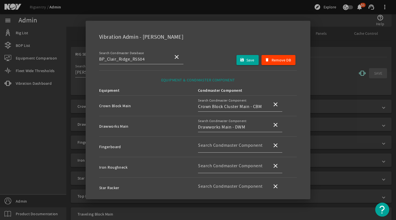
click at [173, 36] on div "Vibration Admin - Clair Ridge" at bounding box center [197, 36] width 211 height 17
click at [164, 33] on div "Vibration Admin - Clair Ridge" at bounding box center [197, 36] width 211 height 17
click at [179, 33] on div "Vibration Admin - Clair Ridge" at bounding box center [197, 36] width 211 height 17
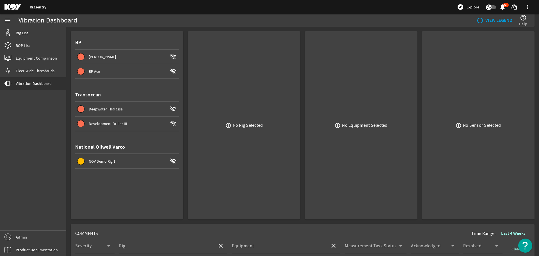
click at [131, 56] on div "[PERSON_NAME]" at bounding box center [128, 57] width 79 height 6
click at [126, 52] on span at bounding box center [127, 56] width 104 height 13
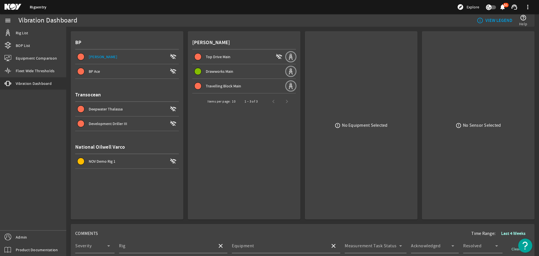
click at [299, 24] on div "info_outline VIEW LEGEND help_outline Help" at bounding box center [403, 20] width 256 height 13
click at [205, 140] on mat-card "Clair Ridge Top Drive Main wifi_off Drawworks Main Travelling Block Main Items …" at bounding box center [244, 125] width 113 height 188
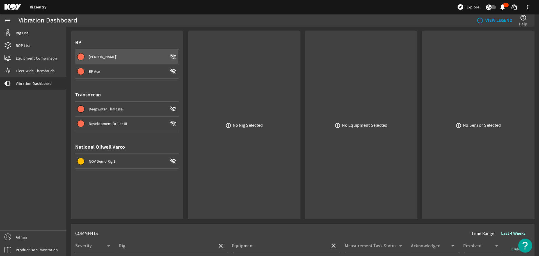
click at [106, 58] on div "[PERSON_NAME]" at bounding box center [128, 57] width 79 height 6
click at [130, 54] on div "[PERSON_NAME]" at bounding box center [128, 57] width 79 height 6
